Goal: Information Seeking & Learning: Find specific page/section

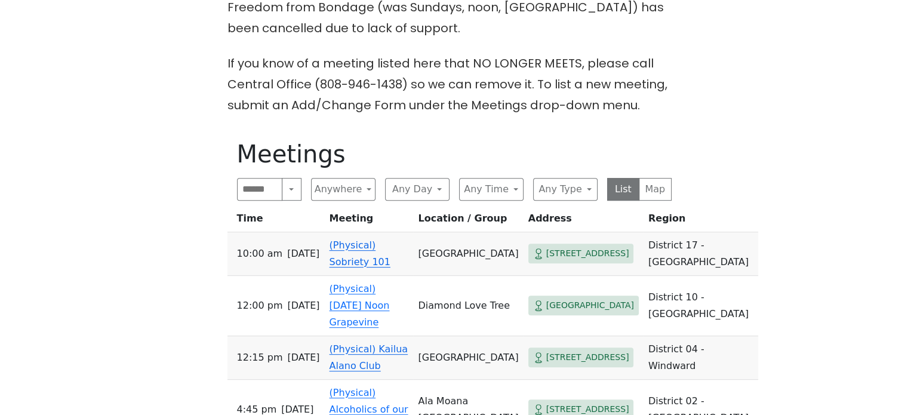
scroll to position [477, 0]
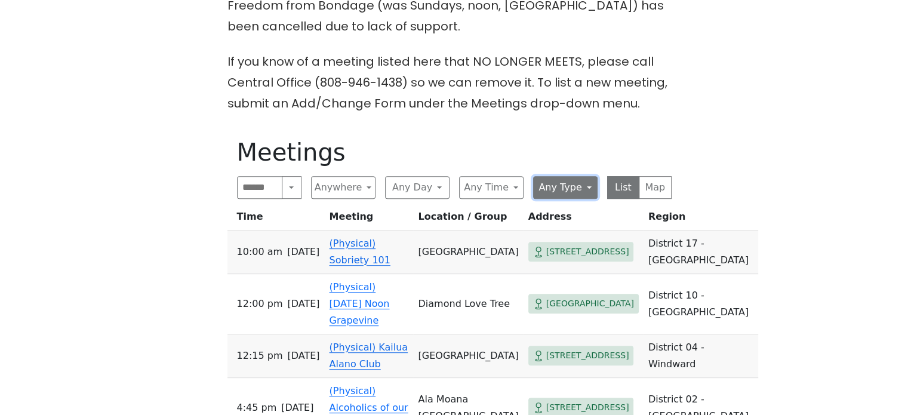
click at [588, 176] on button "Any Type" at bounding box center [565, 187] width 64 height 23
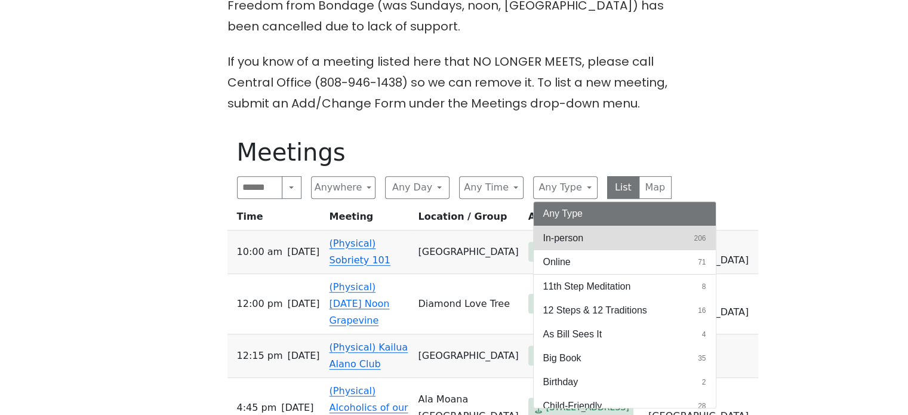
click at [584, 226] on button "In-person 206" at bounding box center [625, 238] width 182 height 24
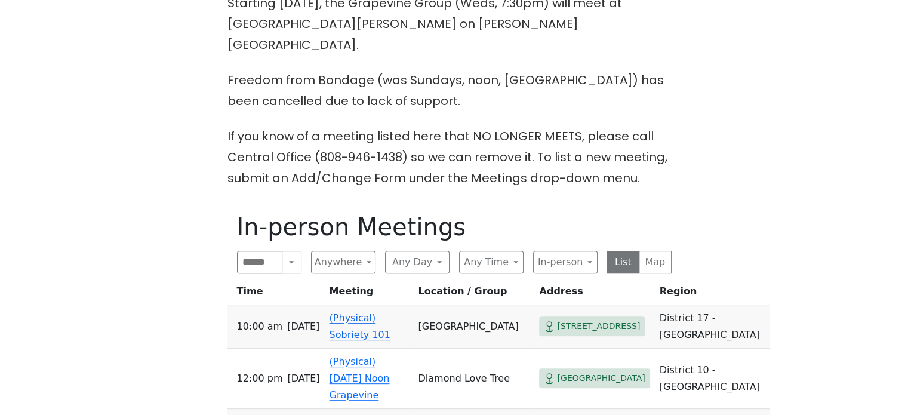
scroll to position [418, 0]
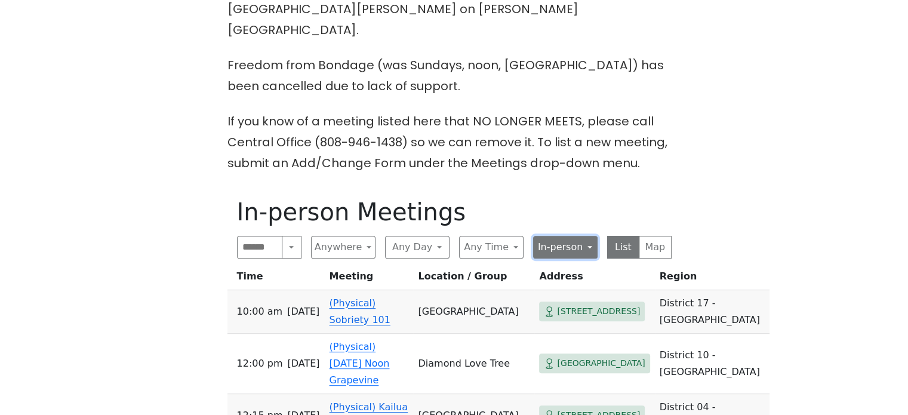
click at [547, 236] on button "In-person" at bounding box center [565, 247] width 64 height 23
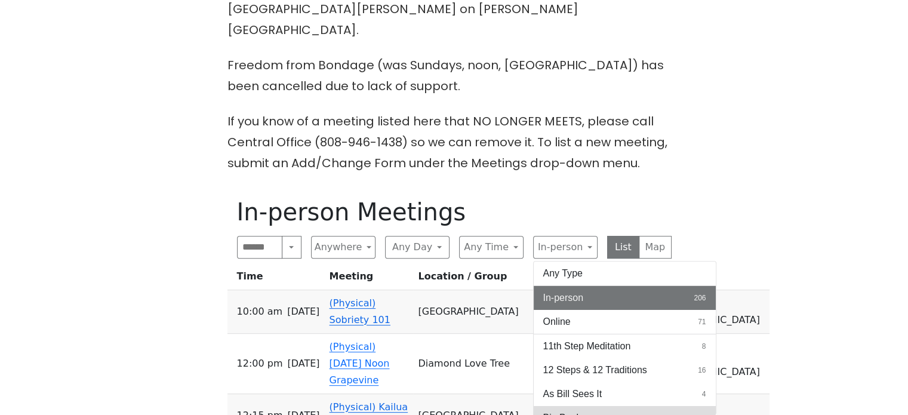
click at [686, 406] on button "Big Book 35" at bounding box center [625, 418] width 182 height 24
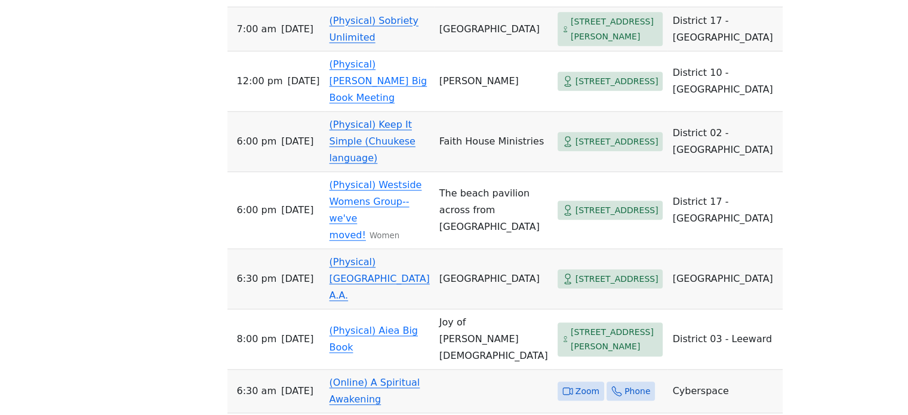
scroll to position [1014, 0]
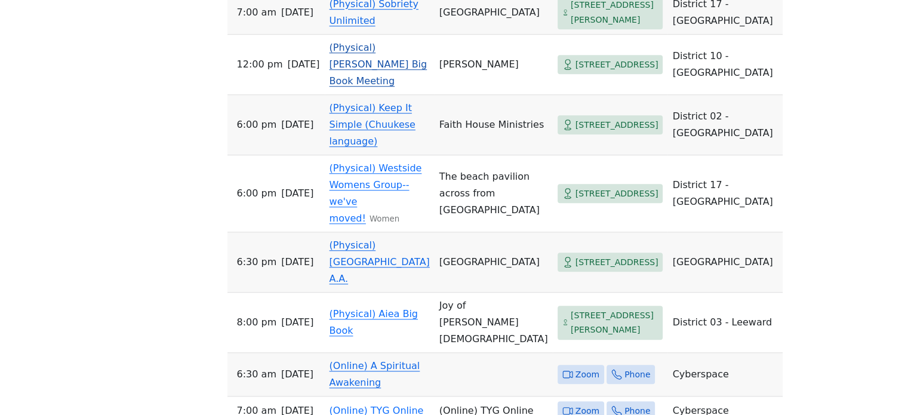
click at [402, 87] on link "(Physical) [PERSON_NAME] Big Book Meeting" at bounding box center [378, 64] width 98 height 45
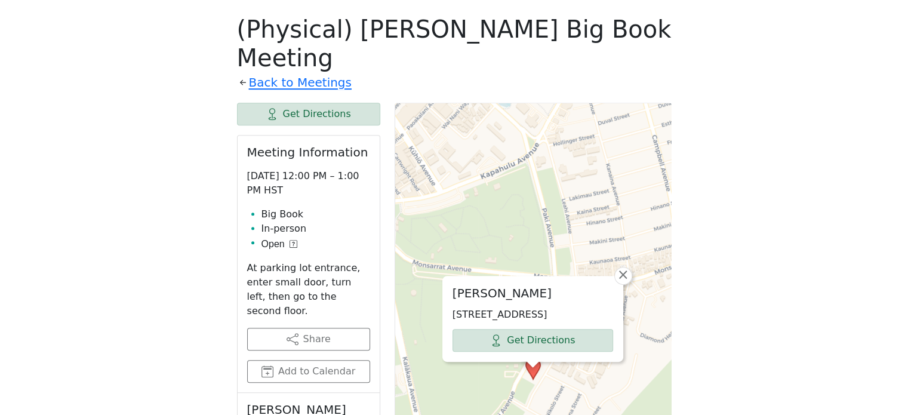
scroll to position [585, 0]
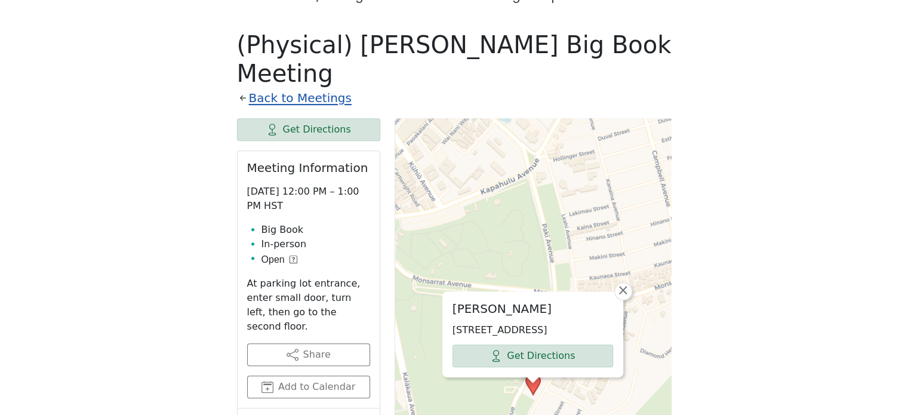
click at [309, 88] on link "Back to Meetings" at bounding box center [300, 98] width 103 height 21
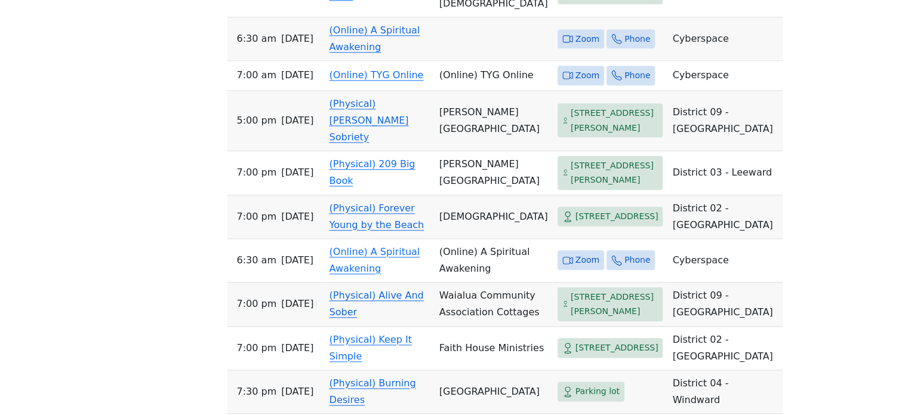
scroll to position [1301, 0]
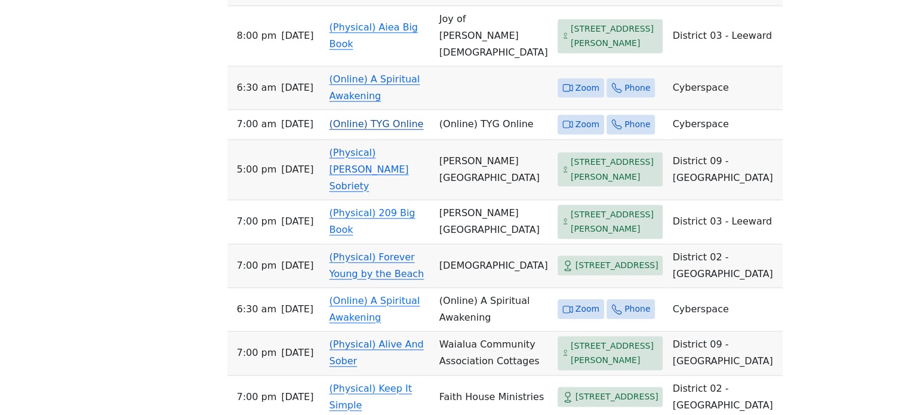
click at [365, 129] on link "(Online) TYG Online" at bounding box center [376, 123] width 94 height 11
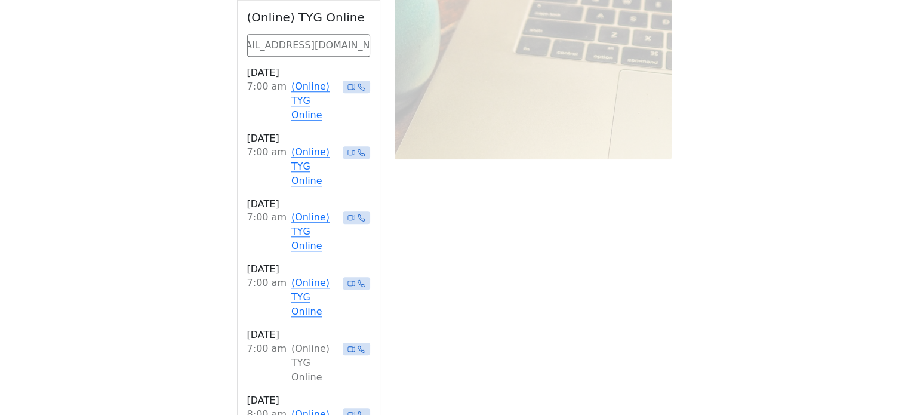
scroll to position [1122, 0]
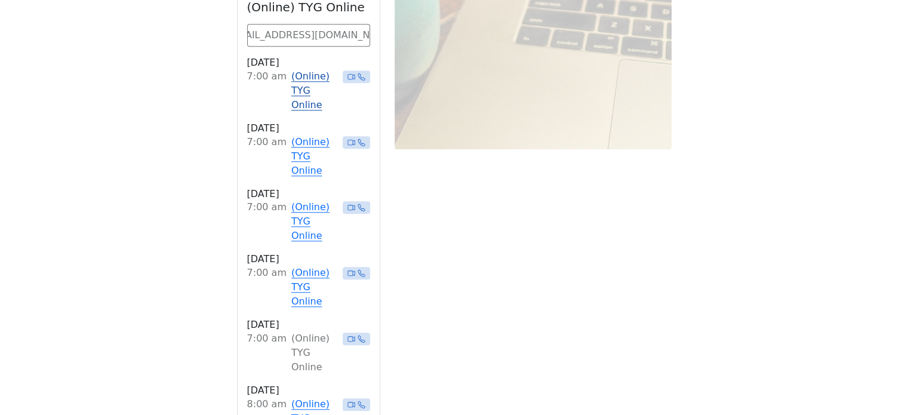
click at [300, 69] on link "(Online) TYG Online" at bounding box center [314, 90] width 47 height 43
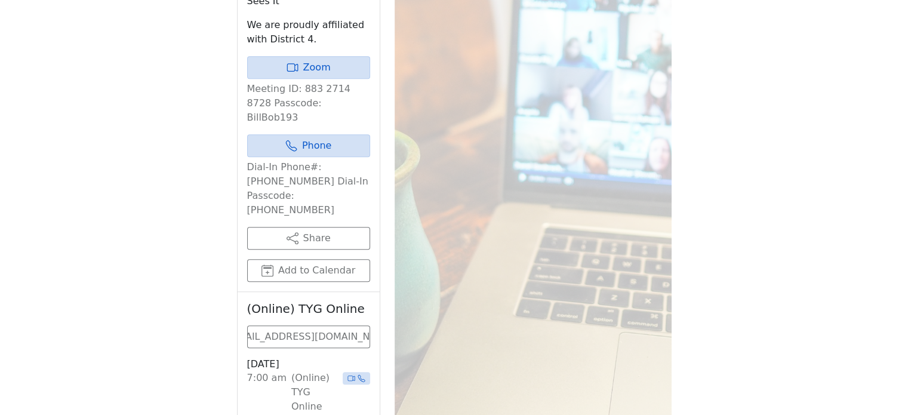
scroll to position [1003, 0]
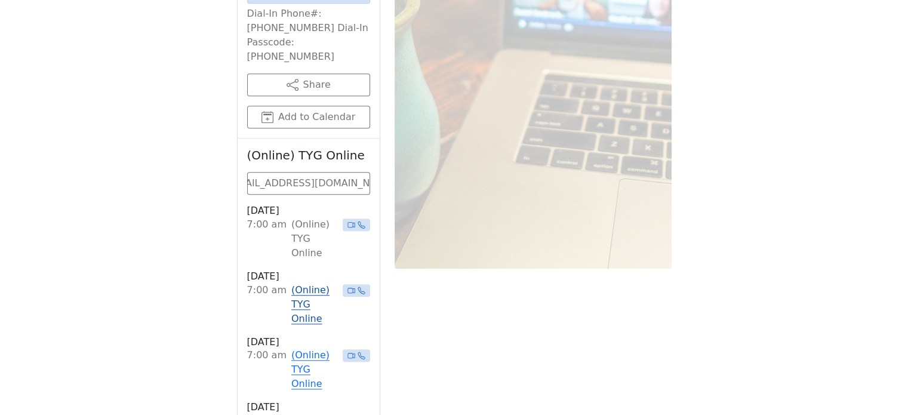
click at [313, 283] on link "(Online) TYG Online" at bounding box center [314, 304] width 47 height 43
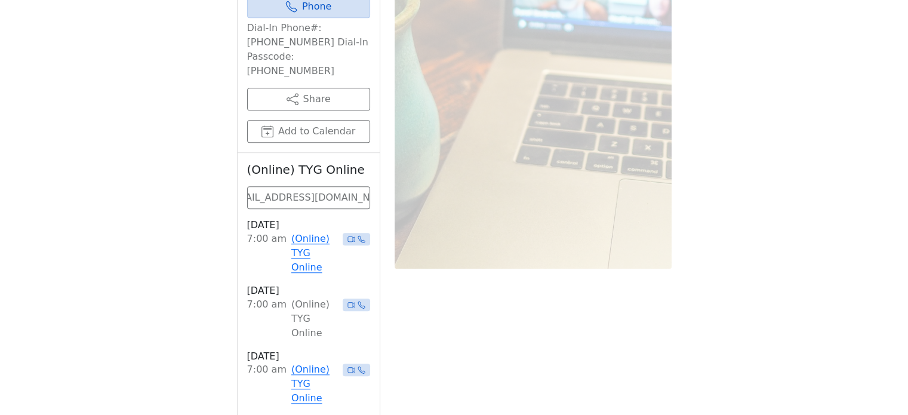
scroll to position [1122, 0]
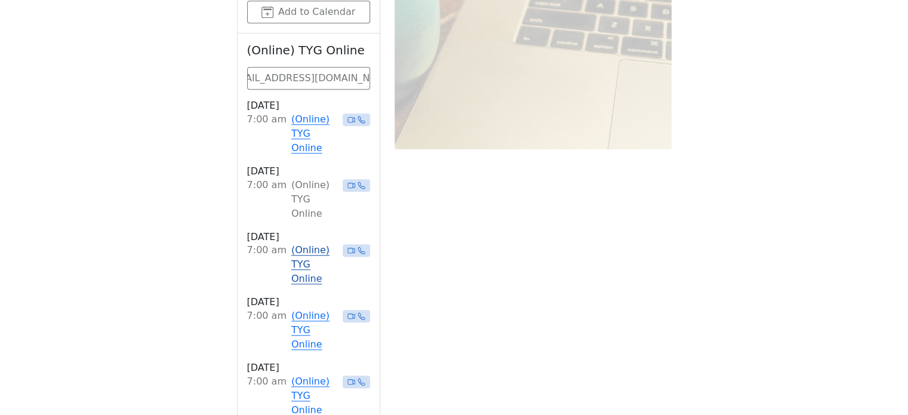
click at [328, 243] on link "(Online) TYG Online" at bounding box center [314, 264] width 47 height 43
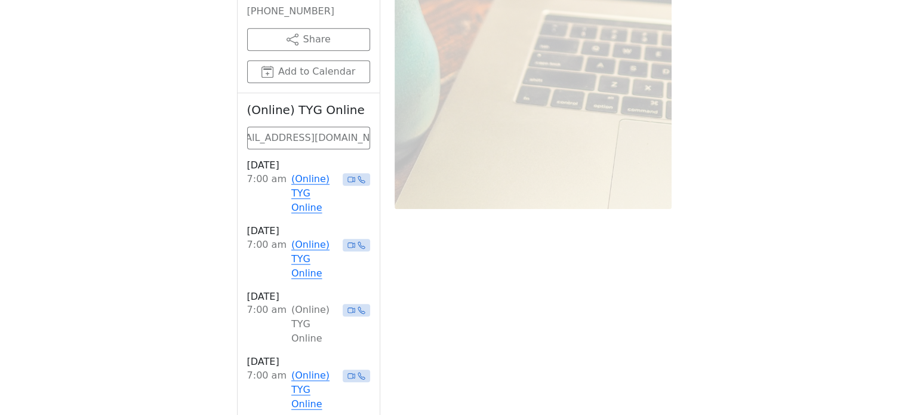
scroll to position [1241, 0]
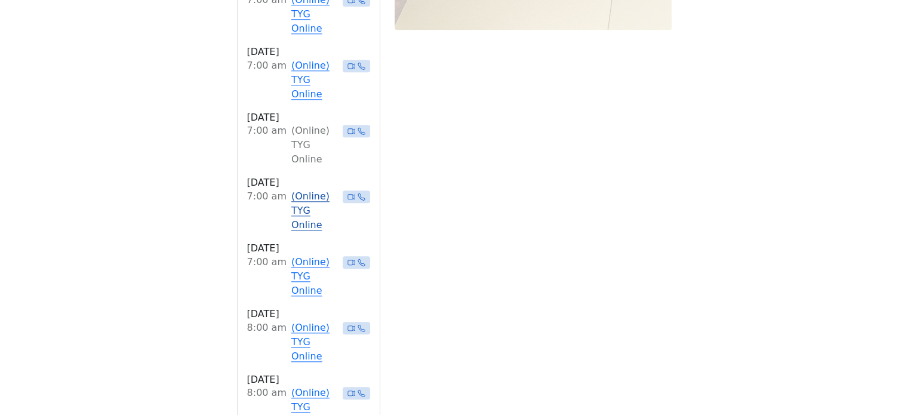
click at [322, 189] on link "(Online) TYG Online" at bounding box center [314, 210] width 47 height 43
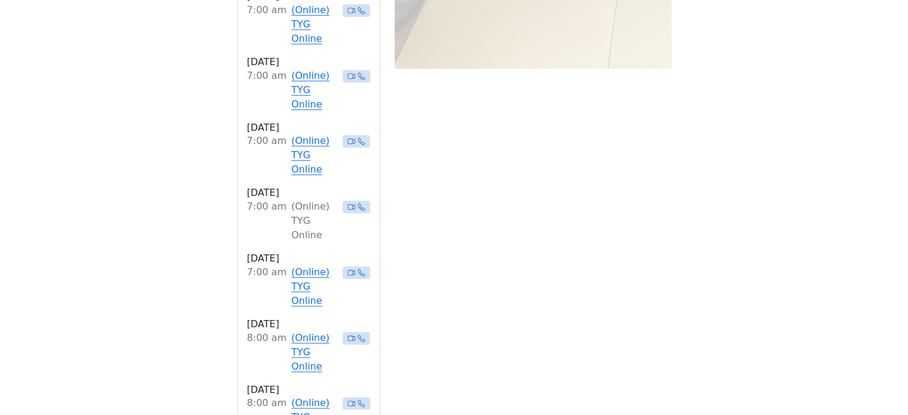
scroll to position [1241, 0]
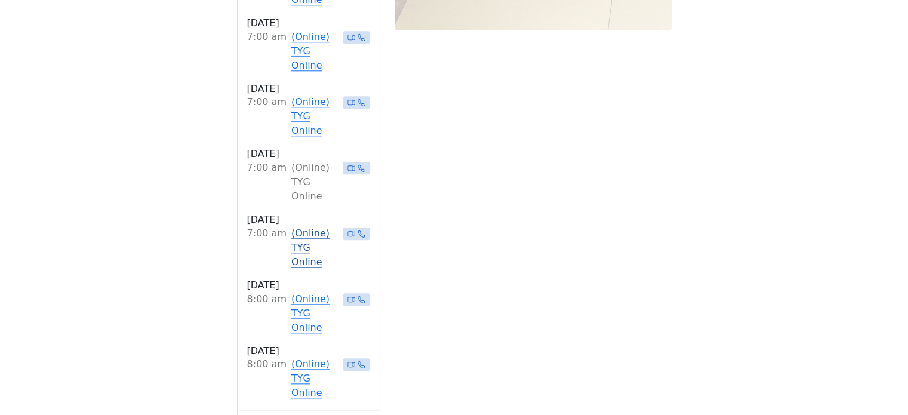
click at [312, 226] on link "(Online) TYG Online" at bounding box center [314, 247] width 47 height 43
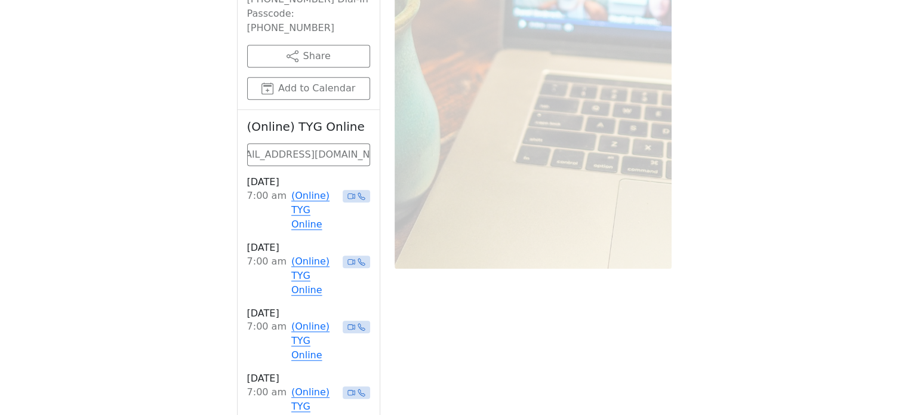
scroll to position [1182, 0]
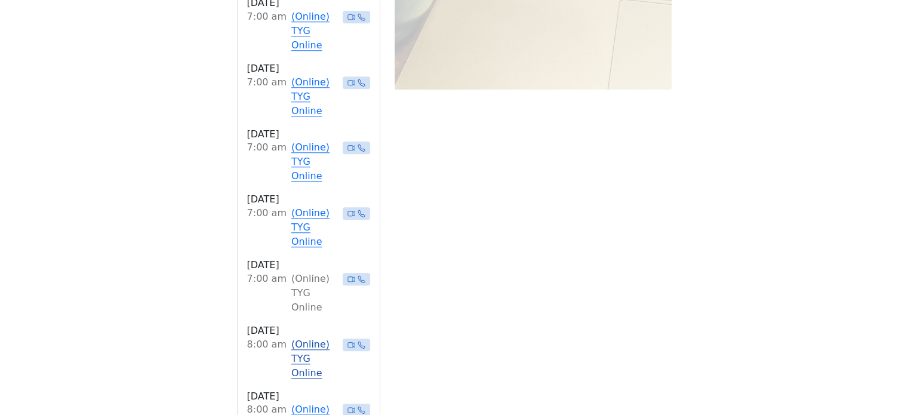
click at [325, 337] on link "(Online) TYG Online" at bounding box center [314, 358] width 47 height 43
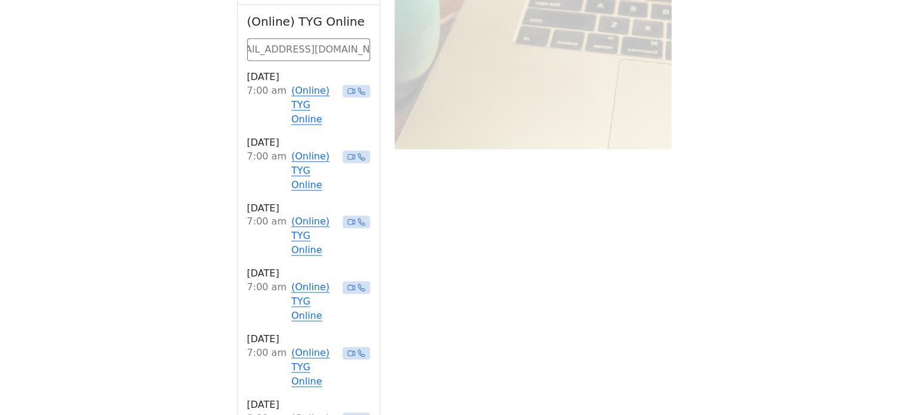
scroll to position [1361, 0]
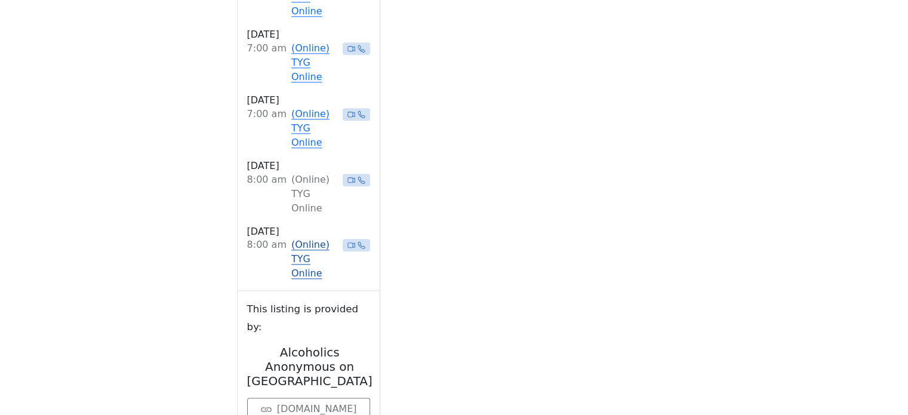
click at [306, 238] on link "(Online) TYG Online" at bounding box center [314, 259] width 47 height 43
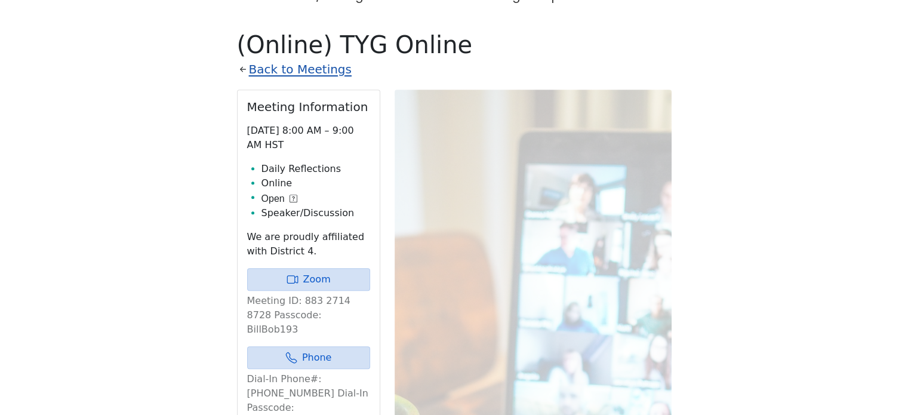
click at [317, 59] on link "Back to Meetings" at bounding box center [300, 69] width 103 height 21
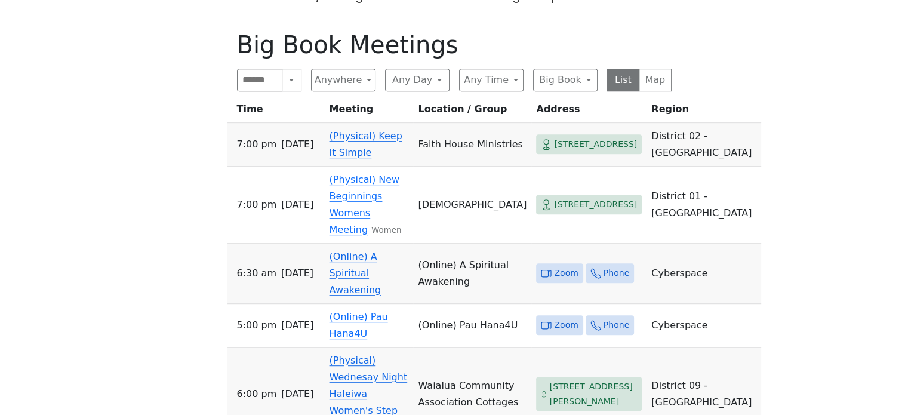
click at [381, 251] on link "(Online) A Spiritual Awakening" at bounding box center [355, 273] width 52 height 45
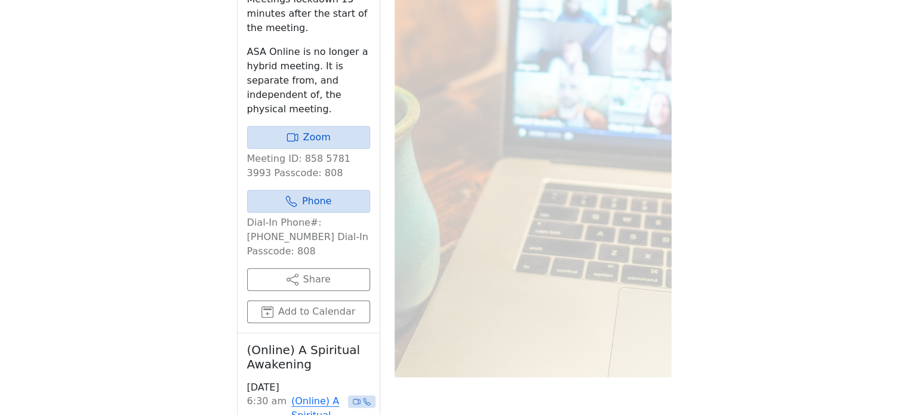
scroll to position [1003, 0]
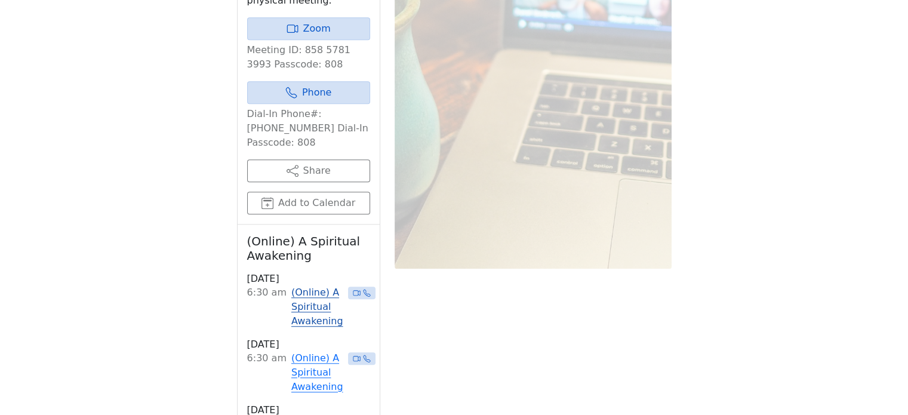
click at [302, 285] on link "(Online) A Spiritual Awakening" at bounding box center [317, 306] width 52 height 43
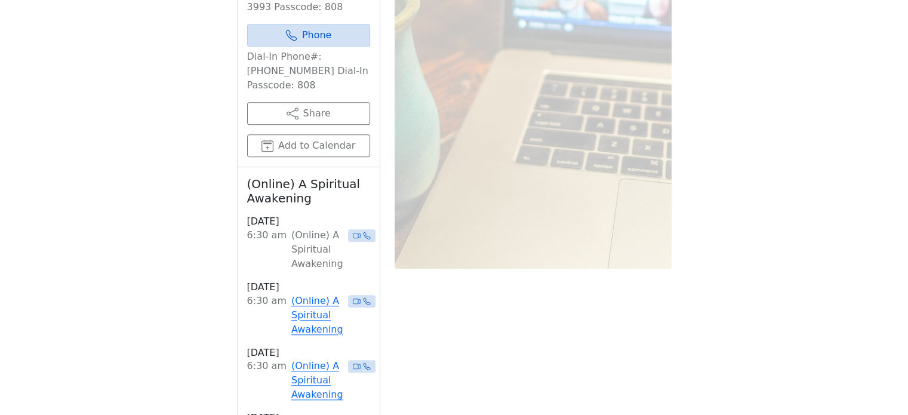
click at [302, 294] on link "(Online) A Spiritual Awakening" at bounding box center [317, 315] width 52 height 43
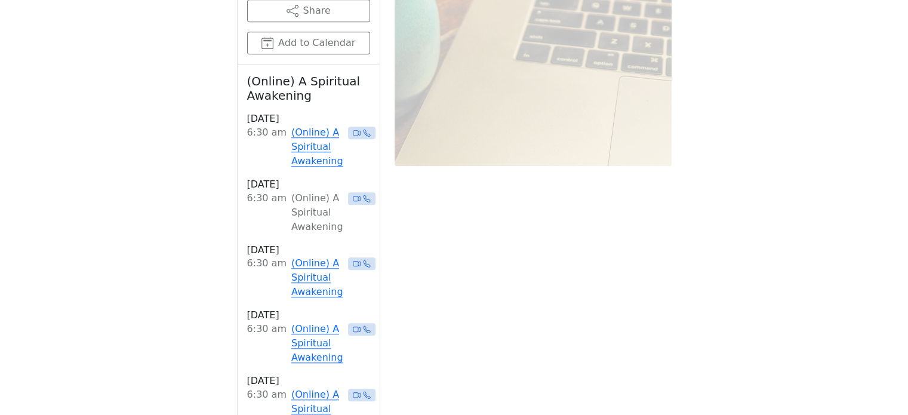
scroll to position [1122, 0]
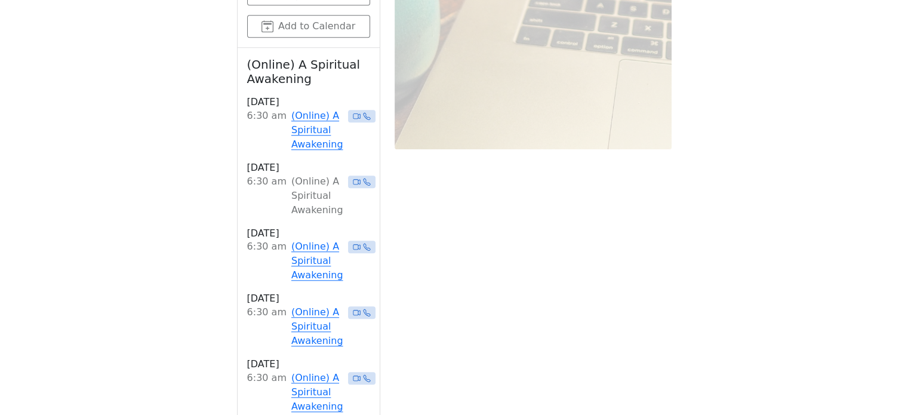
click at [302, 305] on link "(Online) A Spiritual Awakening" at bounding box center [317, 326] width 52 height 43
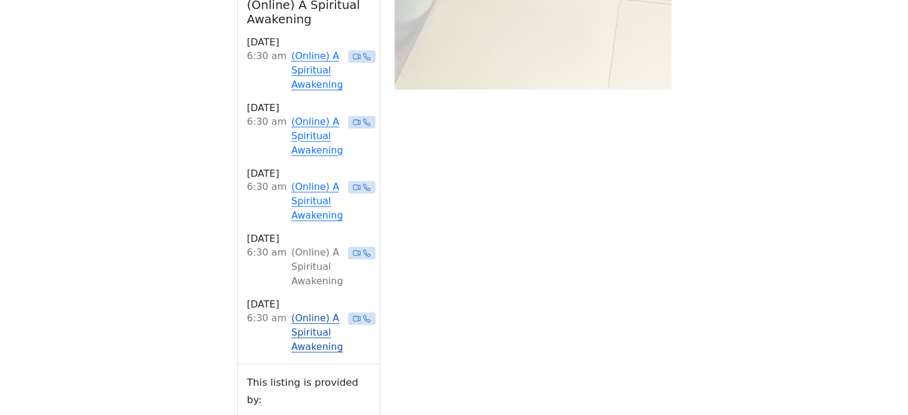
click at [307, 311] on link "(Online) A Spiritual Awakening" at bounding box center [317, 332] width 52 height 43
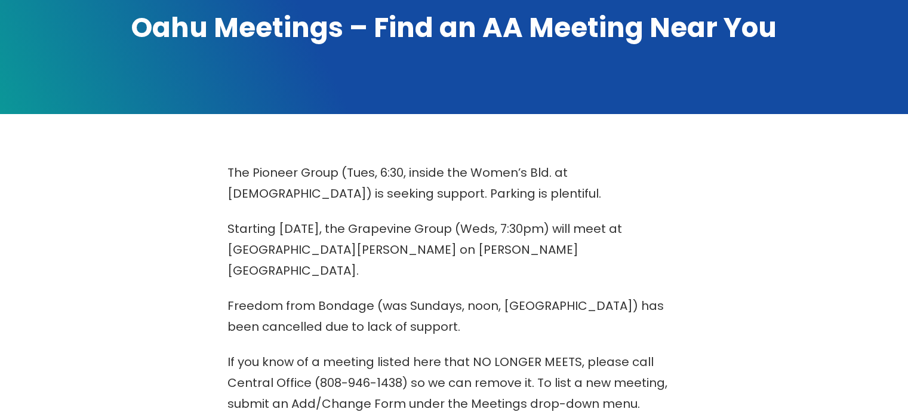
scroll to position [239, 0]
